Goal: Task Accomplishment & Management: Manage account settings

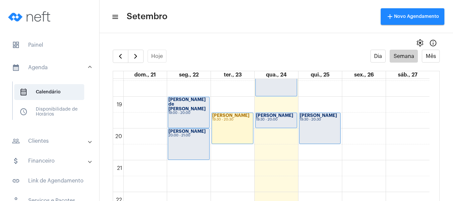
scroll to position [589, 0]
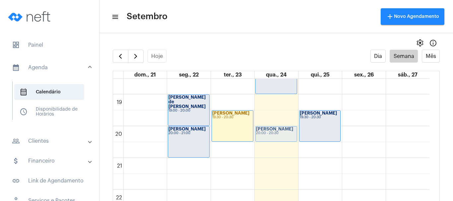
drag, startPoint x: 281, startPoint y: 117, endPoint x: 280, endPoint y: 126, distance: 9.0
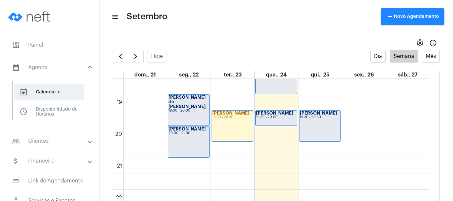
click at [265, 122] on div "[PERSON_NAME] 19:30 - 20:00" at bounding box center [276, 118] width 41 height 15
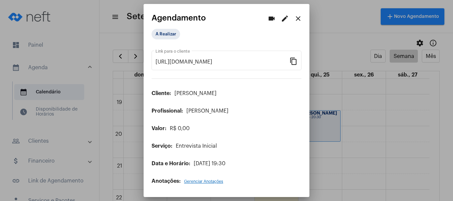
click at [284, 19] on mat-icon "edit" at bounding box center [285, 19] width 8 height 8
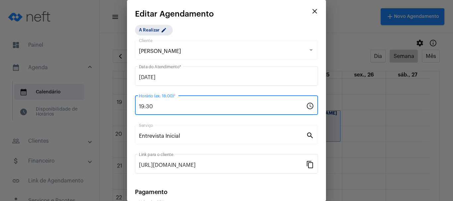
drag, startPoint x: 155, startPoint y: 105, endPoint x: 132, endPoint y: 105, distance: 23.2
click at [132, 105] on mat-dialog-container "close Editar Agendamento A Realizar edit [PERSON_NAME] Cliente [DATE] Data do A…" at bounding box center [226, 100] width 199 height 201
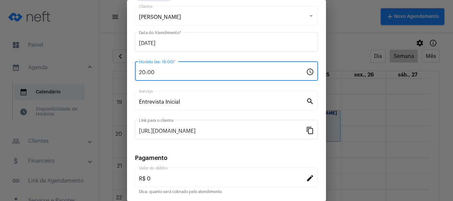
scroll to position [84, 0]
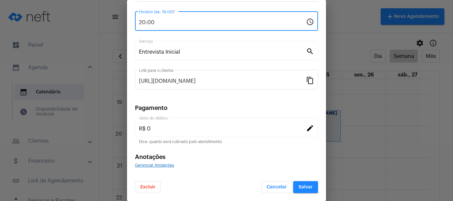
type input "20:00"
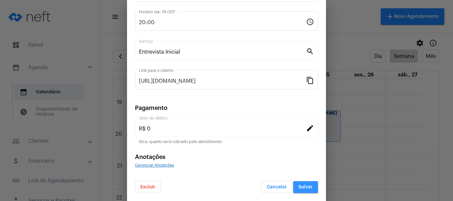
click at [298, 187] on span "Salvar" at bounding box center [305, 187] width 14 height 5
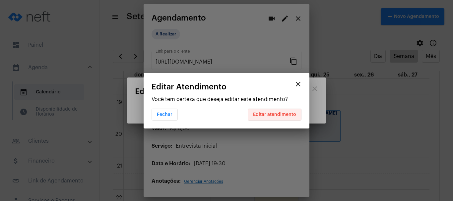
click at [280, 114] on span "Editar atendimento" at bounding box center [274, 114] width 43 height 5
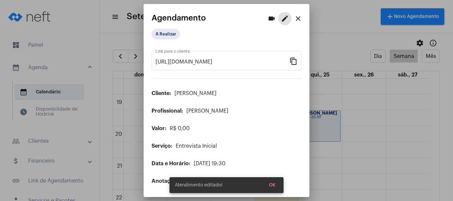
click at [271, 186] on span "OK" at bounding box center [272, 185] width 7 height 5
click at [298, 16] on mat-icon "close" at bounding box center [298, 19] width 8 height 8
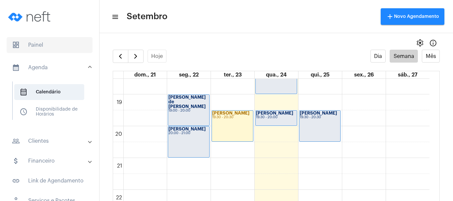
click at [29, 42] on span "dashboard Painel" at bounding box center [50, 45] width 86 height 16
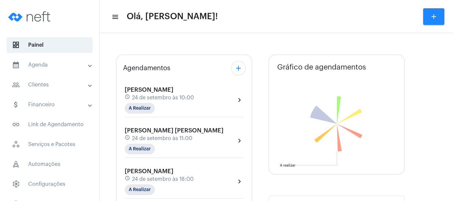
click at [41, 64] on mat-panel-title "calendar_month_outlined Agenda" at bounding box center [50, 65] width 77 height 8
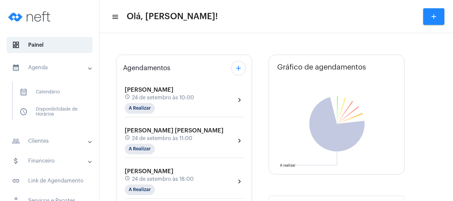
type input "[URL][DOMAIN_NAME][PERSON_NAME]"
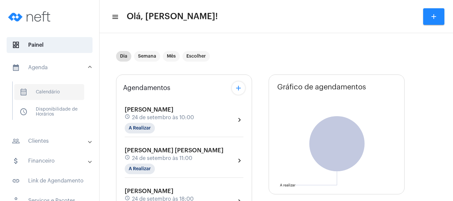
click at [59, 90] on span "calendar_month_outlined Calendário" at bounding box center [49, 92] width 70 height 16
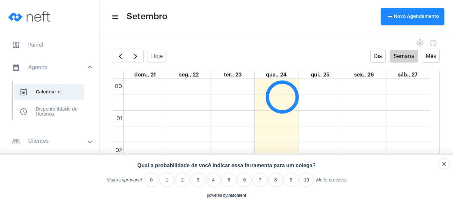
scroll to position [191, 0]
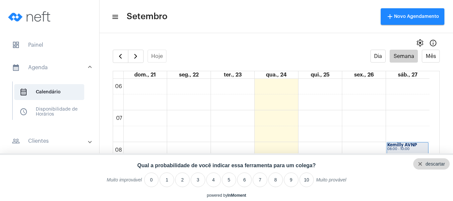
click at [445, 161] on div "descartar" at bounding box center [431, 163] width 36 height 11
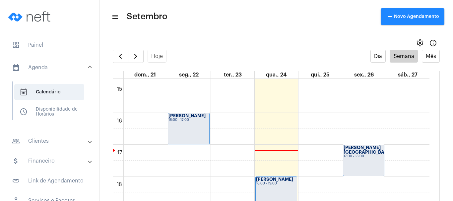
scroll to position [456, 0]
